Goal: Task Accomplishment & Management: Use online tool/utility

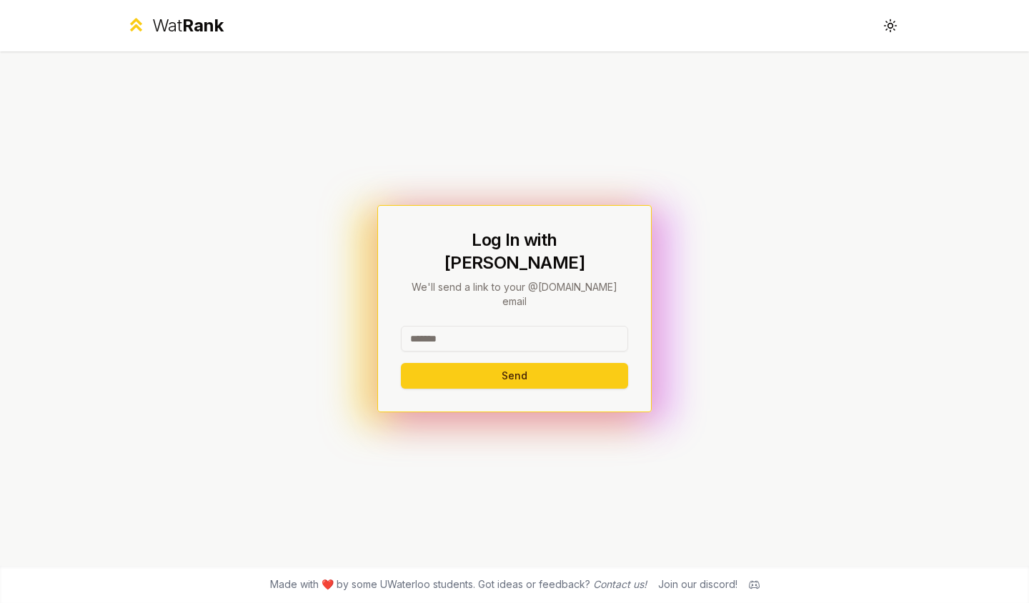
click at [437, 326] on input at bounding box center [514, 339] width 227 height 26
type input "*****"
click at [401, 363] on button "Send" at bounding box center [514, 376] width 227 height 26
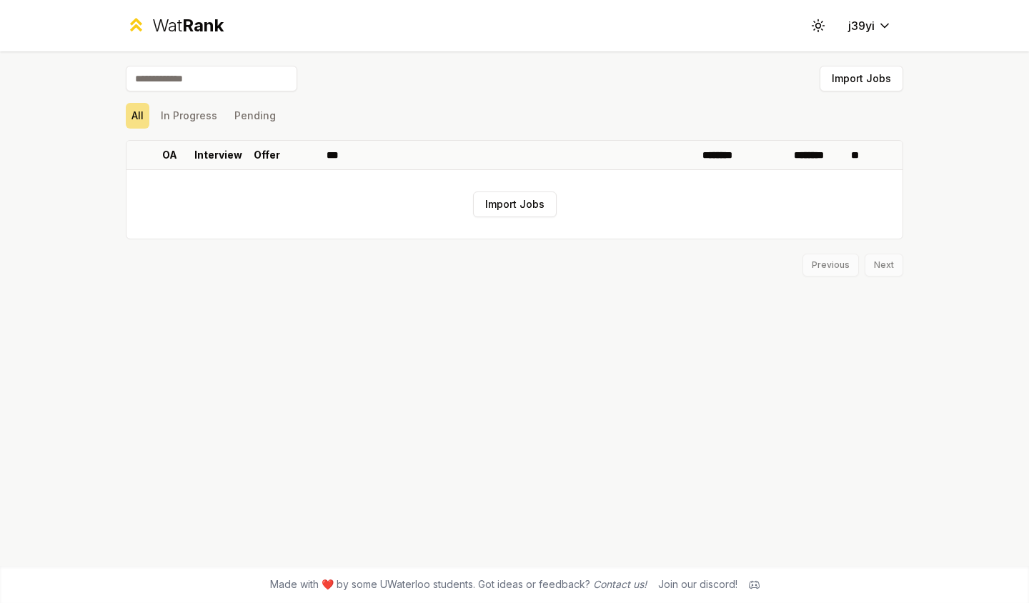
click at [663, 119] on div "All In Progress Pending" at bounding box center [514, 116] width 777 height 26
click at [244, 89] on input at bounding box center [211, 79] width 171 height 26
click at [214, 126] on button "In Progress" at bounding box center [189, 116] width 68 height 26
click at [259, 126] on button "Pending" at bounding box center [255, 116] width 53 height 26
click at [128, 120] on button "All" at bounding box center [138, 116] width 24 height 26
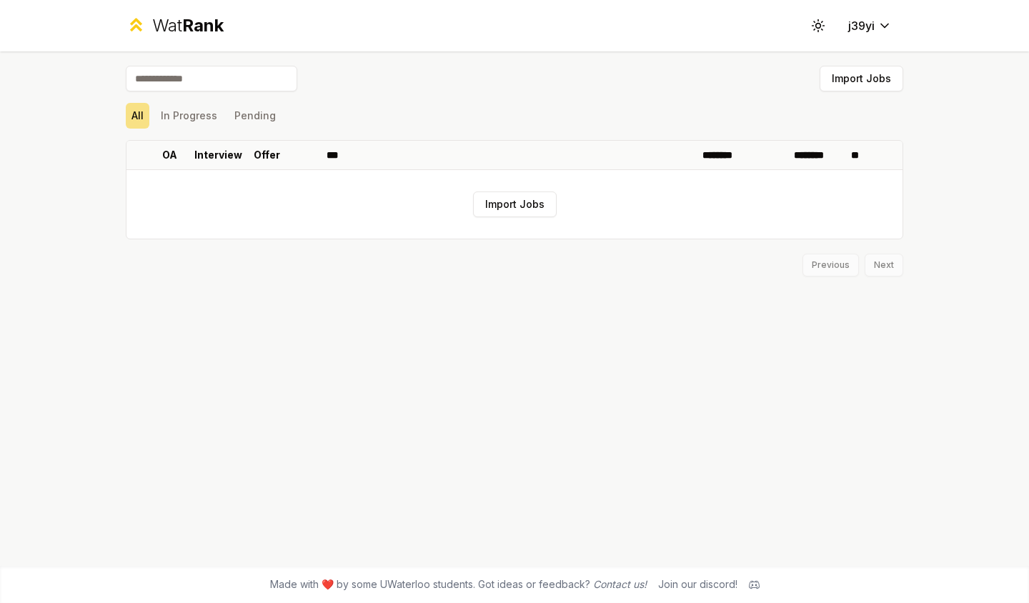
click at [194, 86] on input at bounding box center [211, 79] width 171 height 26
click at [254, 87] on input at bounding box center [211, 79] width 171 height 26
click at [196, 16] on span "Rank" at bounding box center [202, 25] width 41 height 21
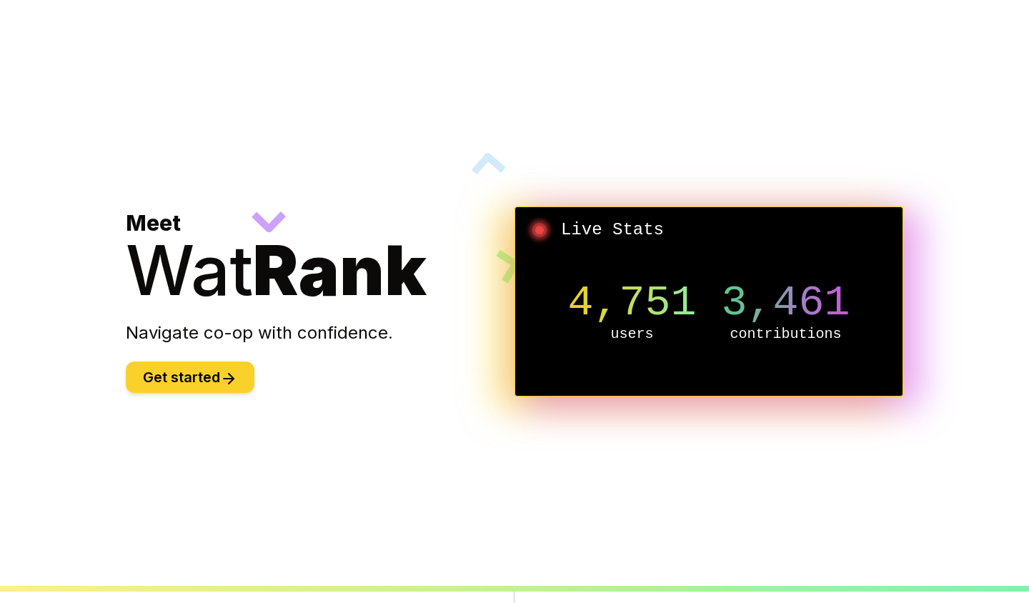
click at [199, 376] on button "Get started" at bounding box center [190, 376] width 129 height 31
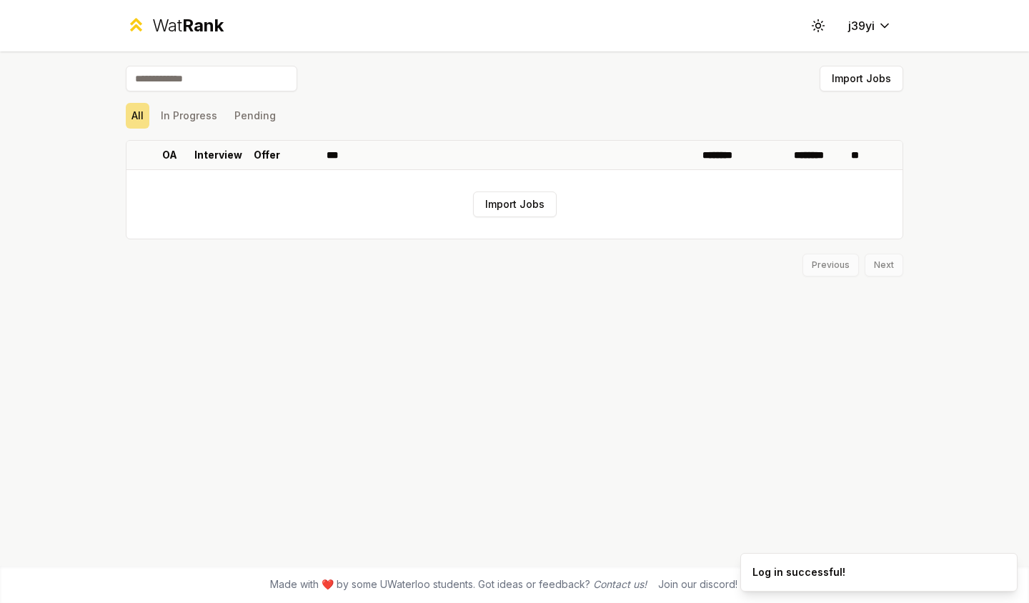
click at [243, 129] on div "All In Progress Pending" at bounding box center [514, 115] width 777 height 37
click at [249, 113] on button "Pending" at bounding box center [255, 116] width 53 height 26
click at [189, 112] on button "In Progress" at bounding box center [189, 116] width 68 height 26
click at [131, 116] on button "All" at bounding box center [138, 116] width 24 height 26
click at [483, 197] on button "Import Jobs" at bounding box center [515, 204] width 84 height 26
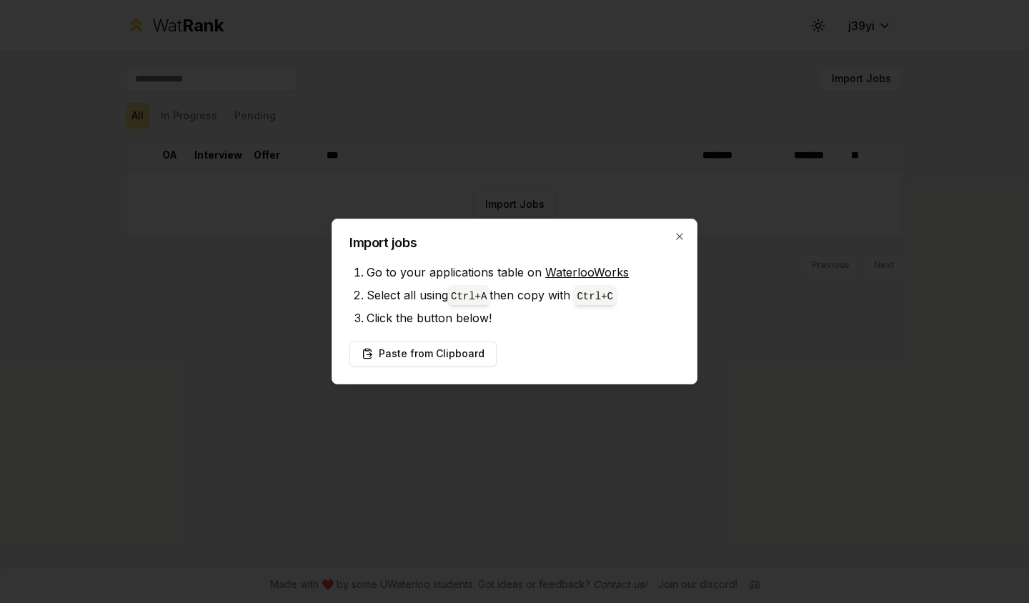
click at [562, 266] on link "WaterlooWorks" at bounding box center [587, 272] width 84 height 14
click at [681, 234] on icon "button" at bounding box center [679, 236] width 11 height 11
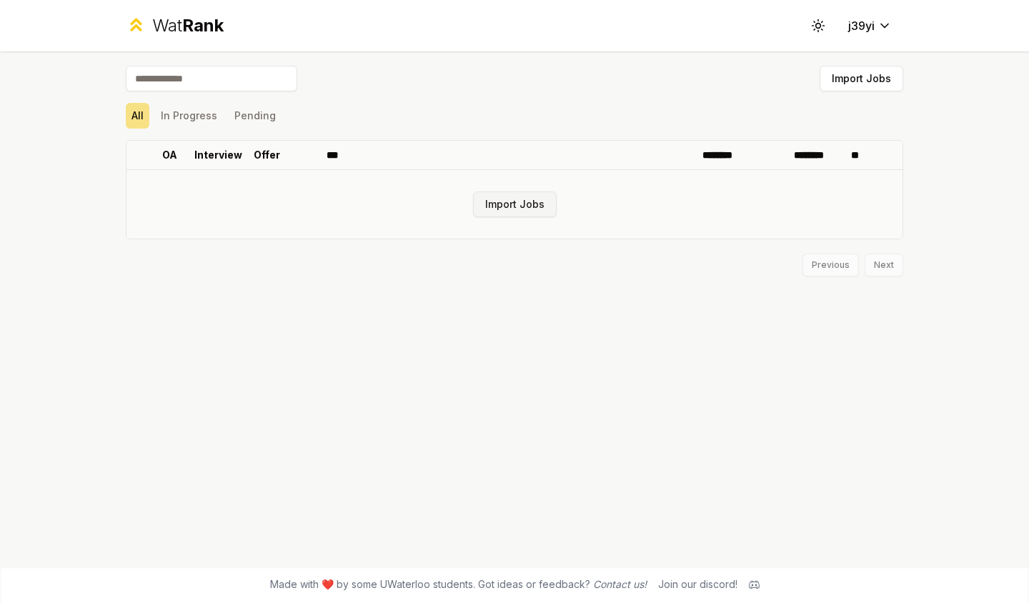
click at [526, 191] on button "Import Jobs" at bounding box center [515, 204] width 84 height 26
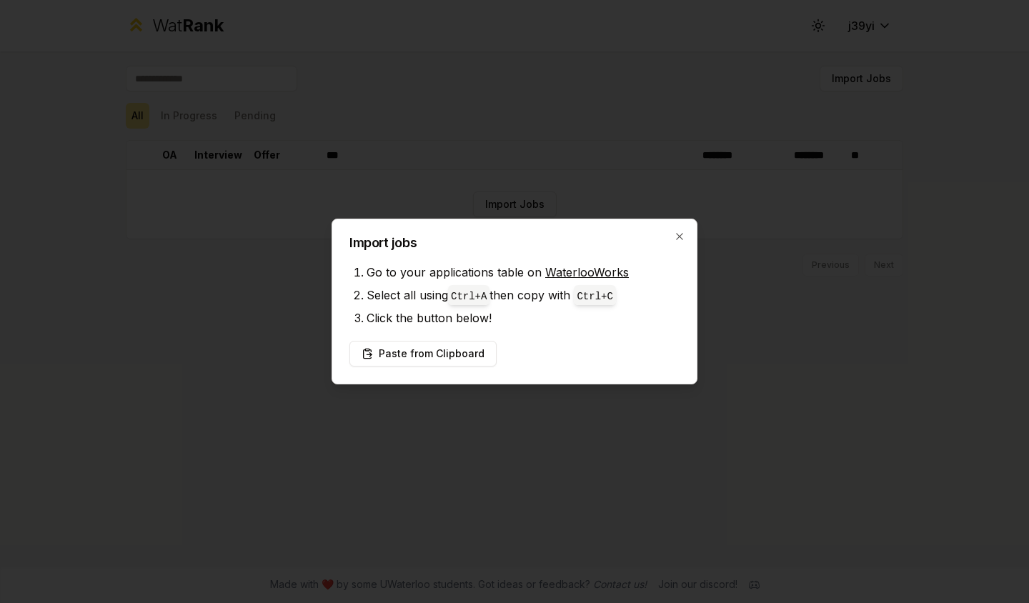
click at [677, 246] on h2 "Import jobs" at bounding box center [514, 242] width 330 height 13
click at [679, 229] on div "Import jobs Go to your applications table on WaterlooWorks Select all using Ctr…" at bounding box center [514, 302] width 366 height 166
click at [680, 234] on icon "button" at bounding box center [679, 236] width 11 height 11
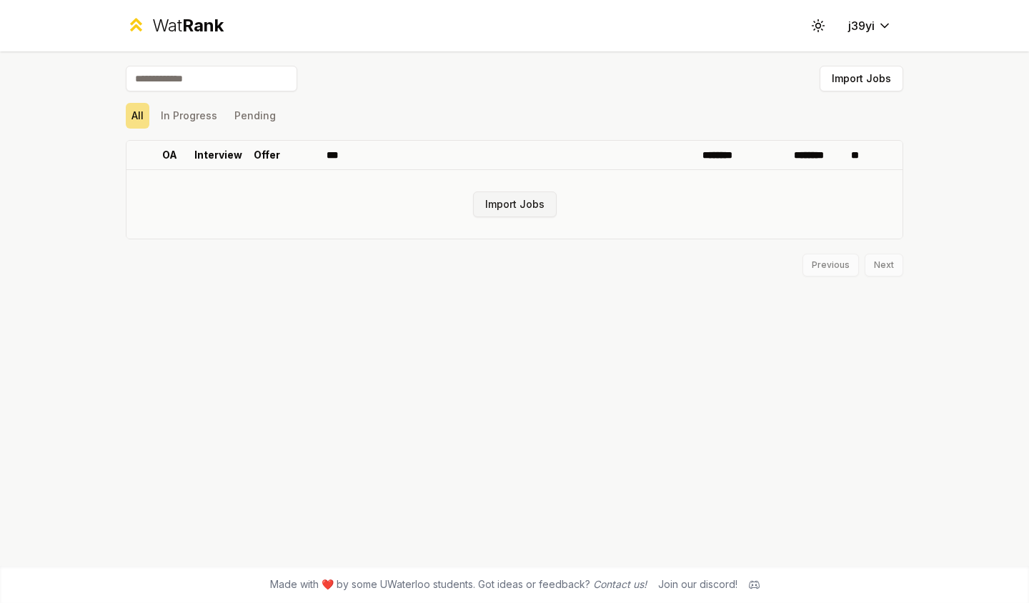
click at [514, 210] on button "Import Jobs" at bounding box center [515, 204] width 84 height 26
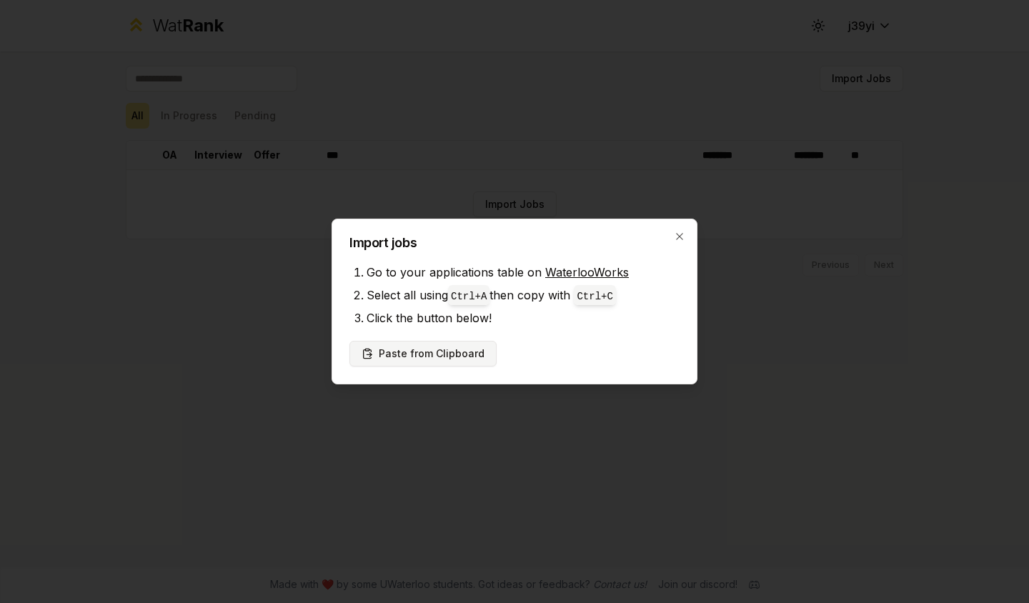
click at [448, 354] on button "Paste from Clipboard" at bounding box center [422, 354] width 147 height 26
click at [431, 354] on button "Paste from Clipboard" at bounding box center [422, 354] width 147 height 26
click at [405, 361] on button "Paste from Clipboard" at bounding box center [422, 354] width 147 height 26
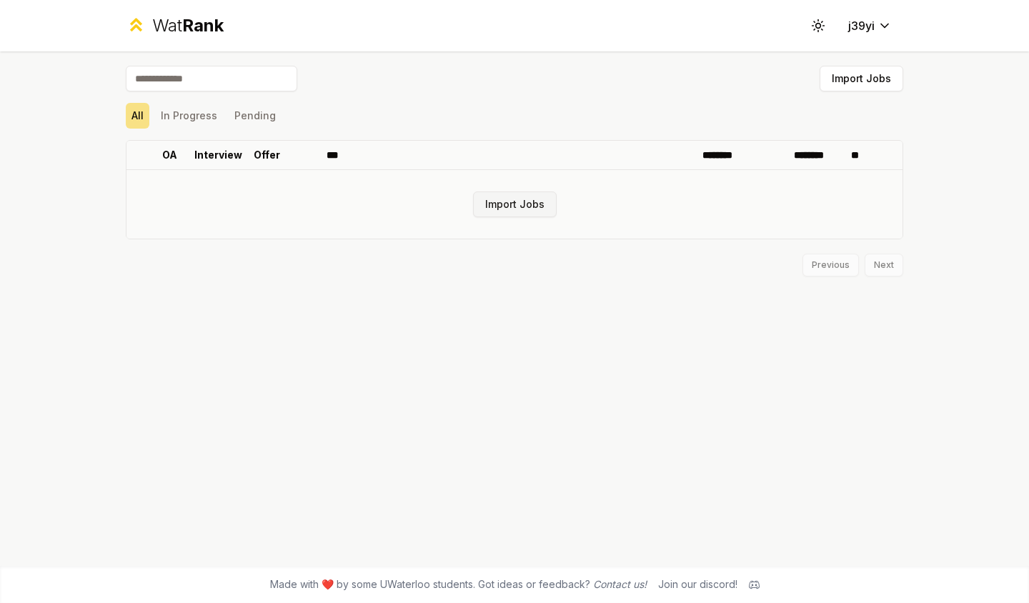
click at [516, 205] on button "Import Jobs" at bounding box center [515, 204] width 84 height 26
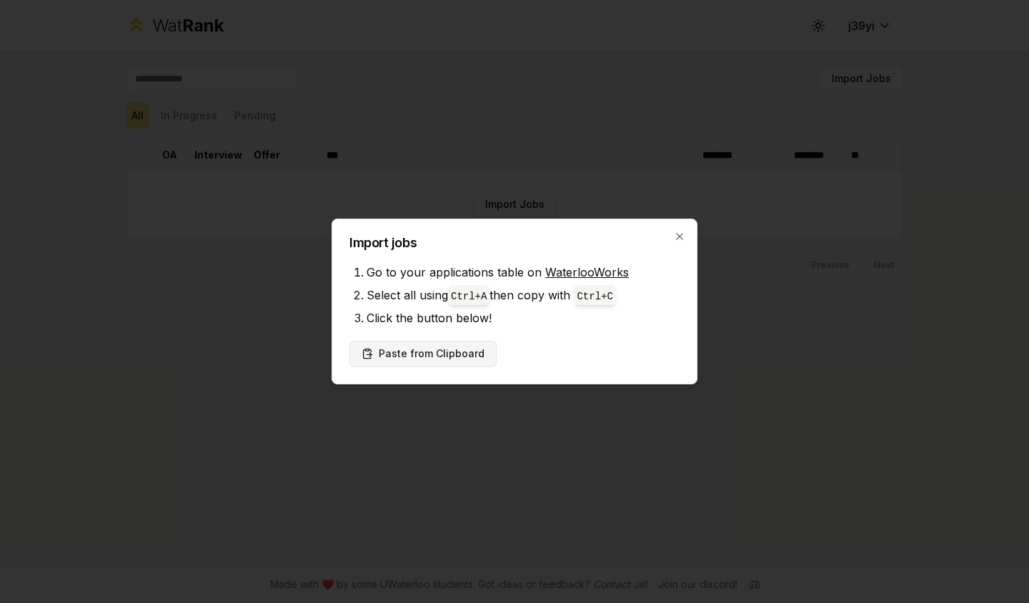
click at [454, 352] on button "Paste from Clipboard" at bounding box center [422, 354] width 147 height 26
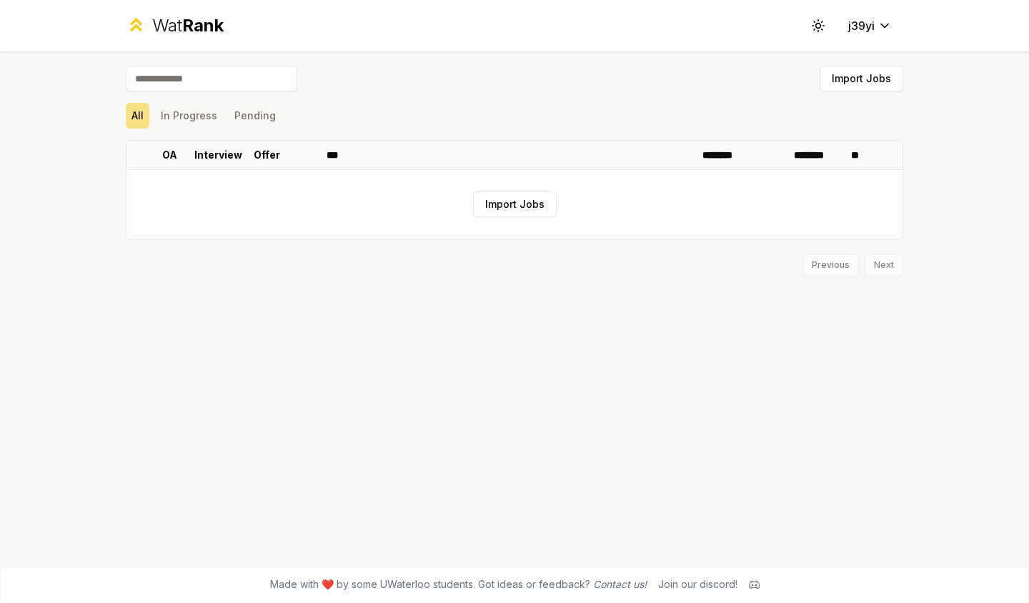
click at [528, 393] on div "Import Jobs All In Progress Pending OA Interview Offer *** ******** ******** **…" at bounding box center [514, 308] width 823 height 514
click at [842, 74] on button "Import Jobs" at bounding box center [861, 79] width 84 height 26
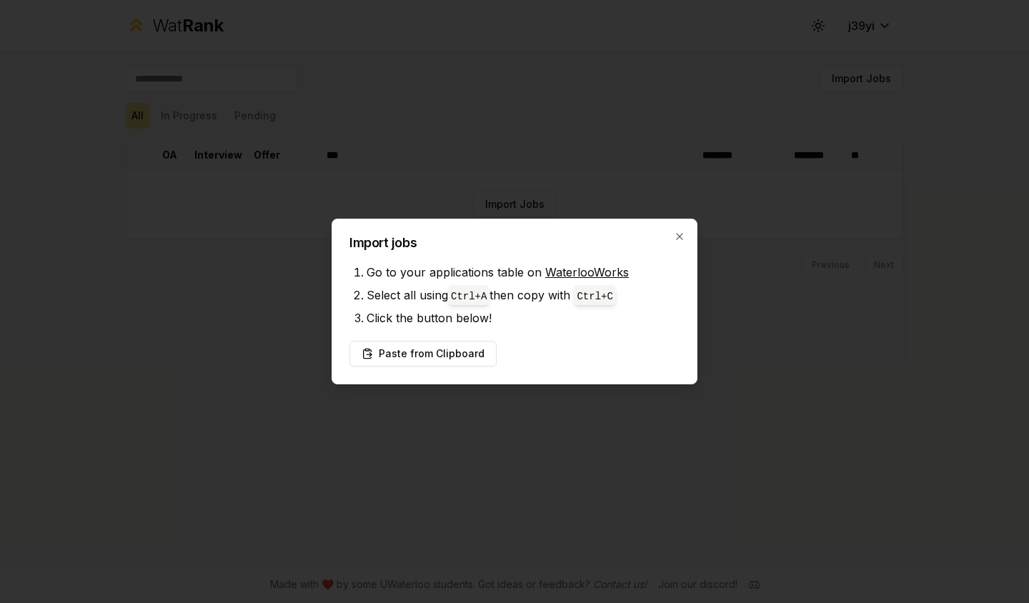
click at [578, 249] on div "Import jobs Go to your applications table on WaterlooWorks Select all using Ctr…" at bounding box center [514, 302] width 366 height 166
click at [555, 335] on div "Import jobs Go to your applications table on WaterlooWorks Select all using Ctr…" at bounding box center [514, 302] width 366 height 166
click at [449, 344] on button "Paste from Clipboard" at bounding box center [422, 354] width 147 height 26
click at [451, 343] on button "Paste from Clipboard" at bounding box center [422, 354] width 147 height 26
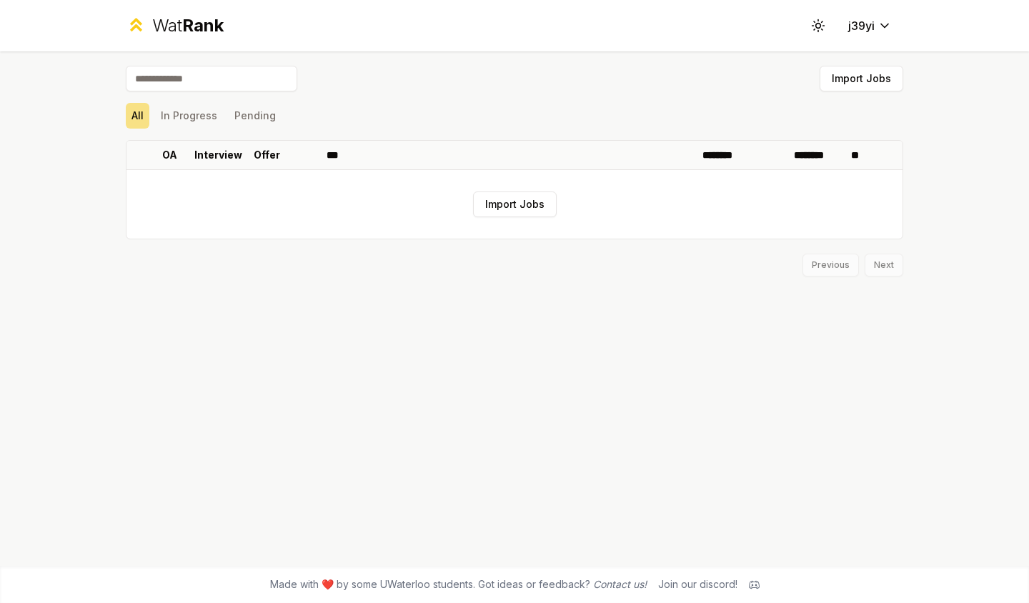
click at [706, 319] on div "Import Jobs All In Progress Pending OA Interview Offer *** ******** ******** **…" at bounding box center [514, 308] width 823 height 514
